Goal: Transaction & Acquisition: Purchase product/service

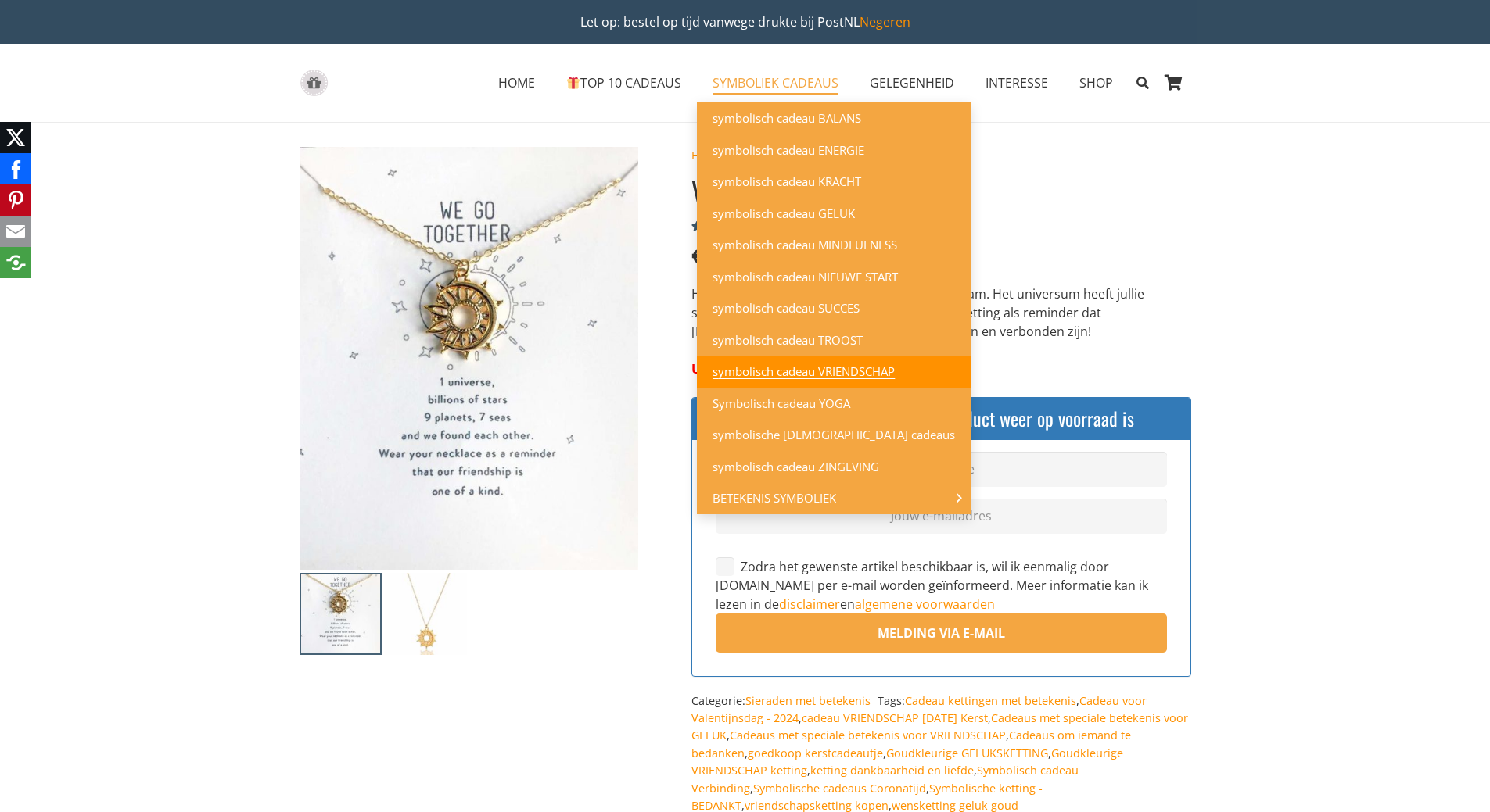
click at [812, 368] on span "symbolisch cadeau VRIENDSCHAP" at bounding box center [803, 372] width 182 height 16
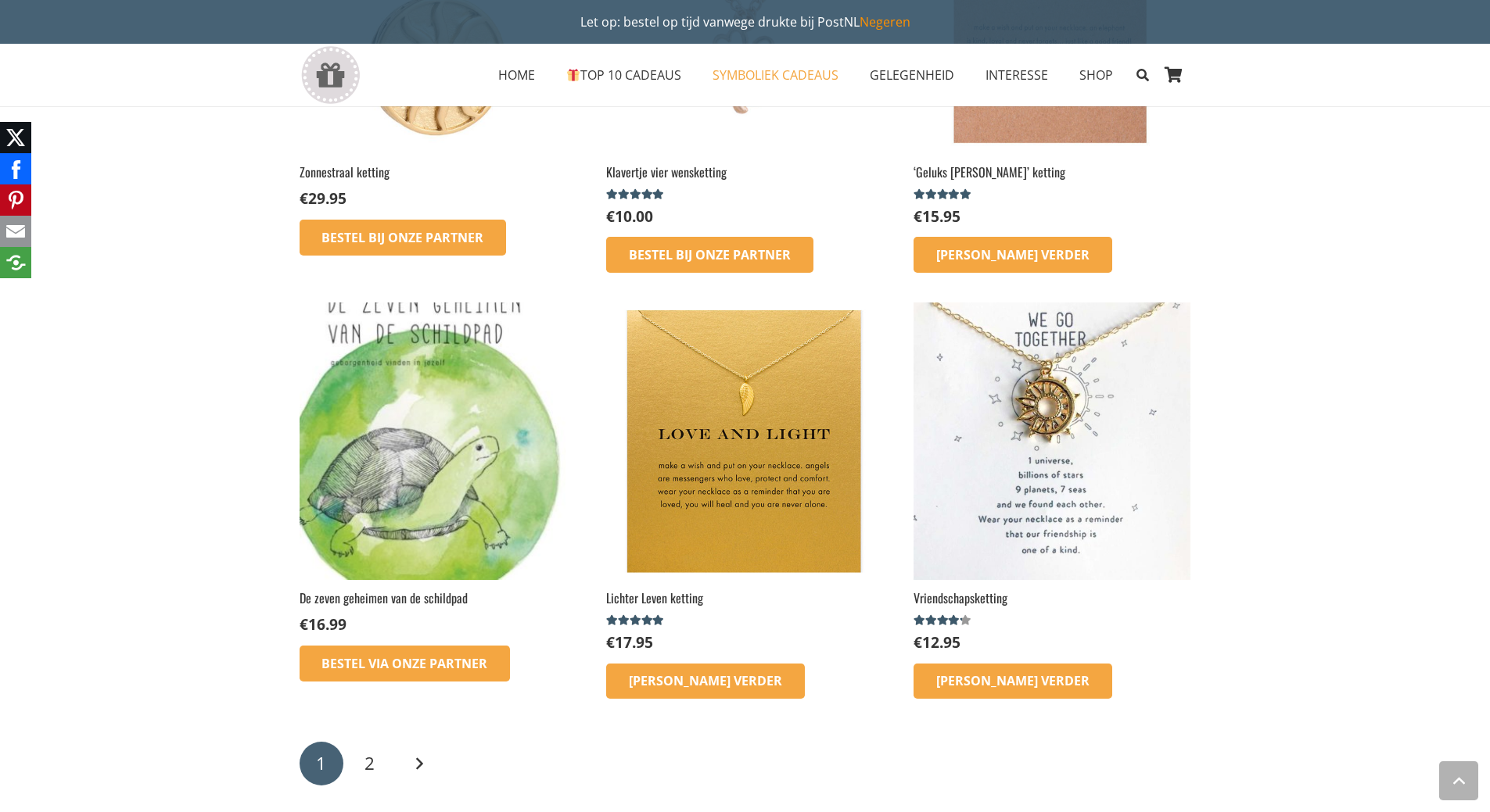
scroll to position [2033, 0]
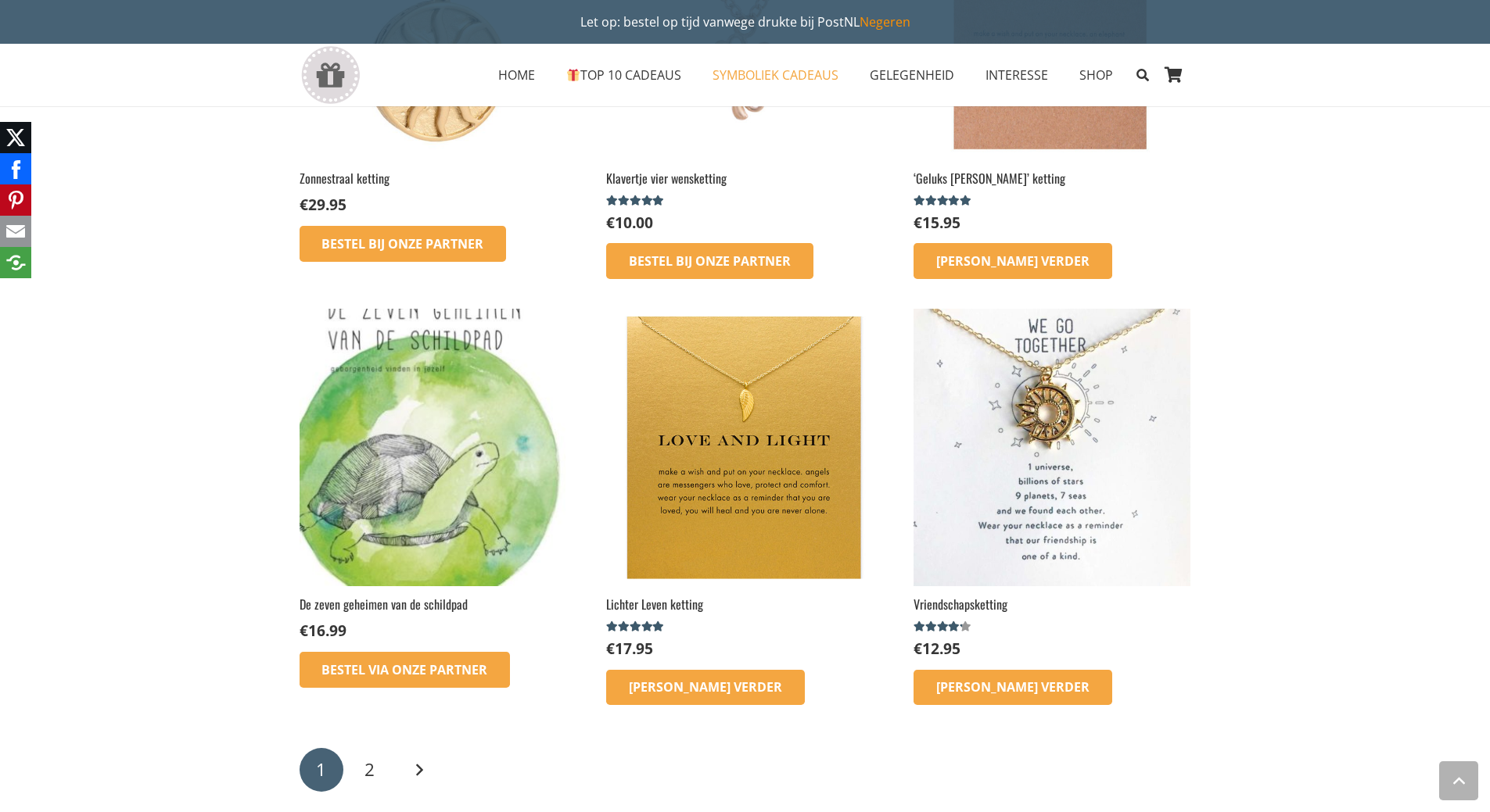
click at [699, 446] on img at bounding box center [745, 446] width 277 height 277
